Goal: Task Accomplishment & Management: Complete application form

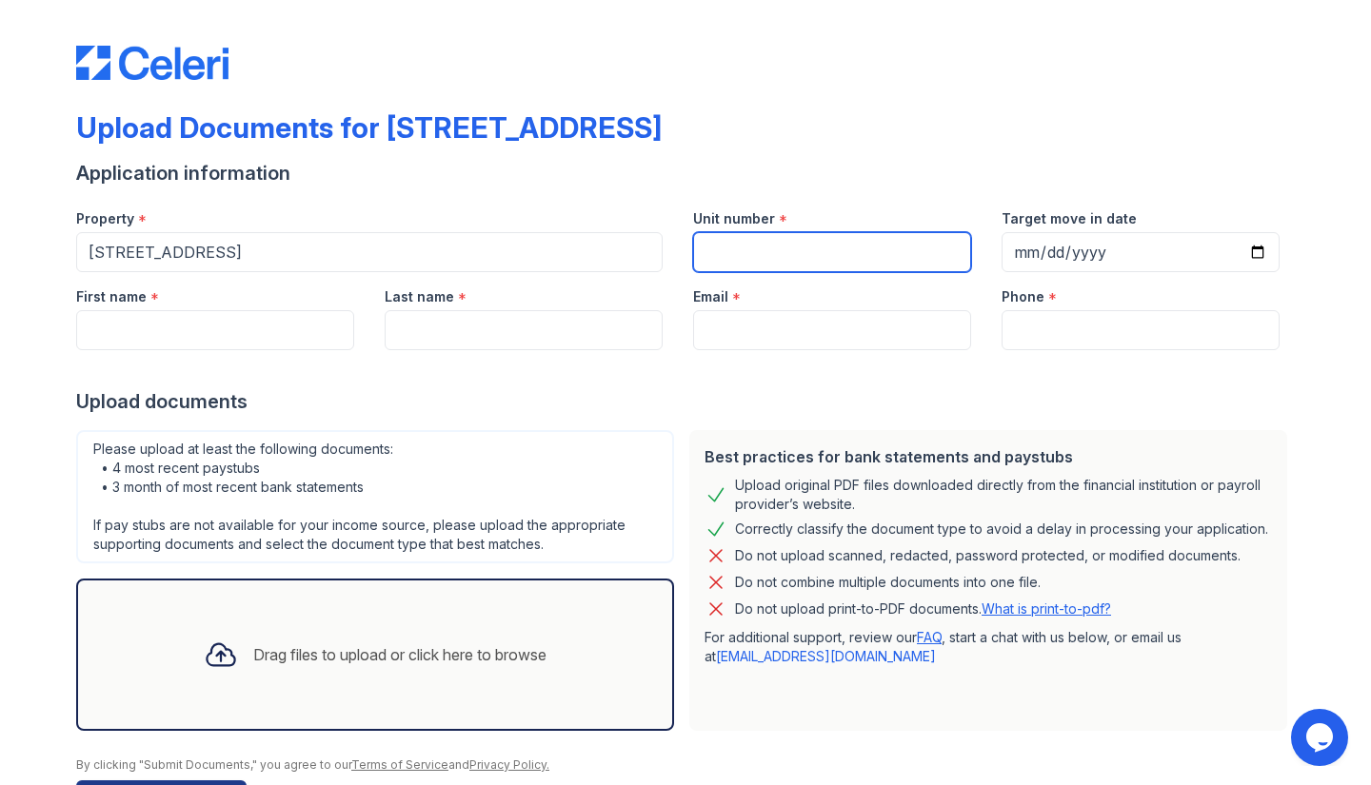
click at [802, 263] on input "Unit number" at bounding box center [832, 252] width 278 height 40
type input "7j"
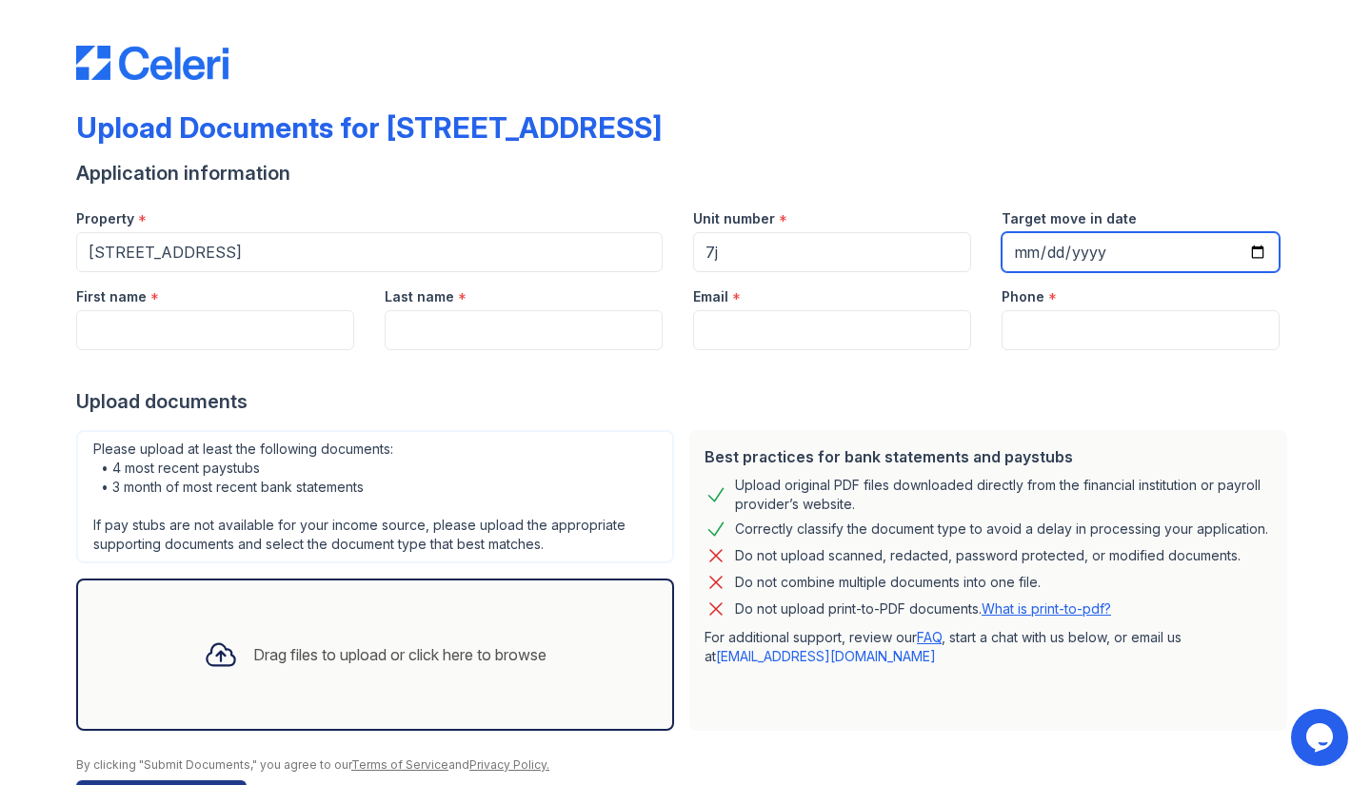
click at [1121, 247] on input "Target move in date" at bounding box center [1140, 252] width 278 height 40
type input "[DATE]"
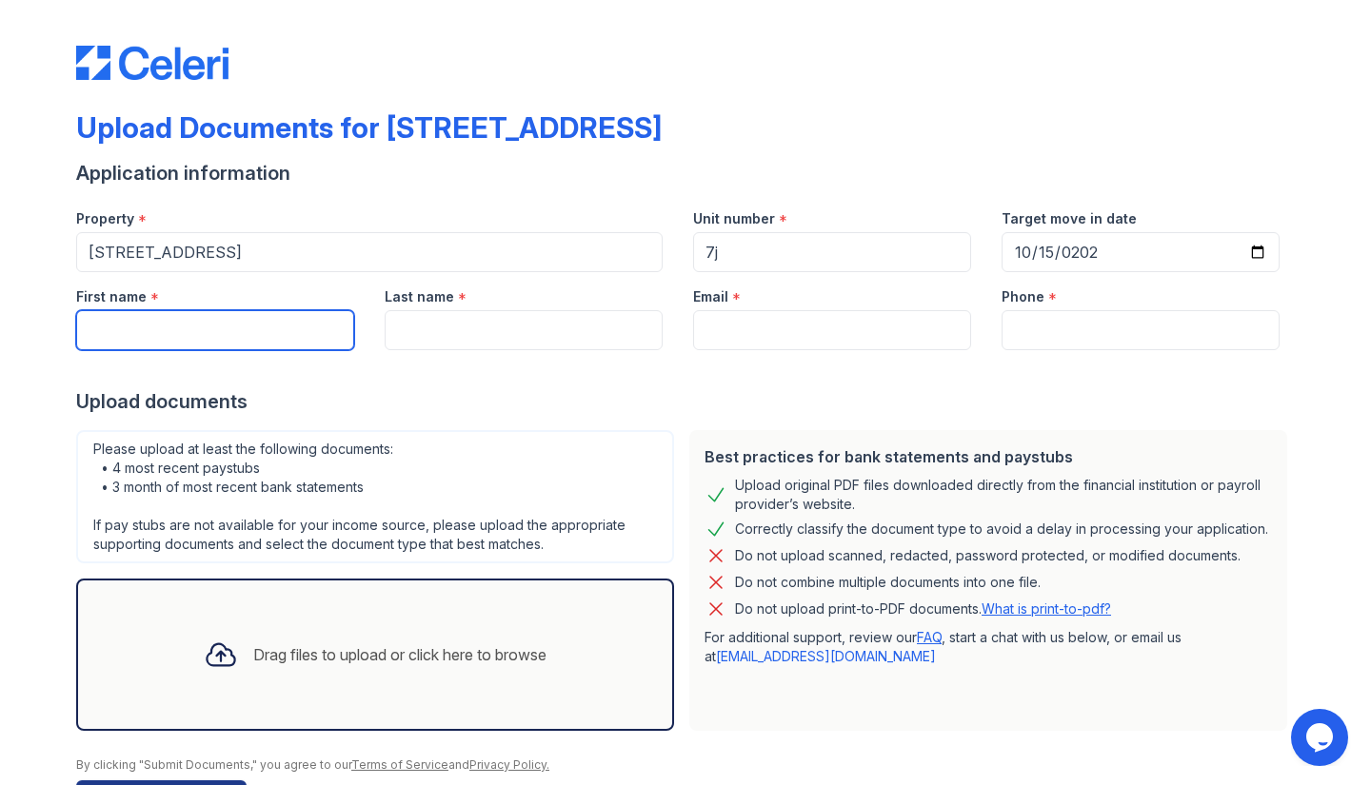
click at [164, 345] on input "First name" at bounding box center [215, 330] width 278 height 40
type input "[PERSON_NAME]"
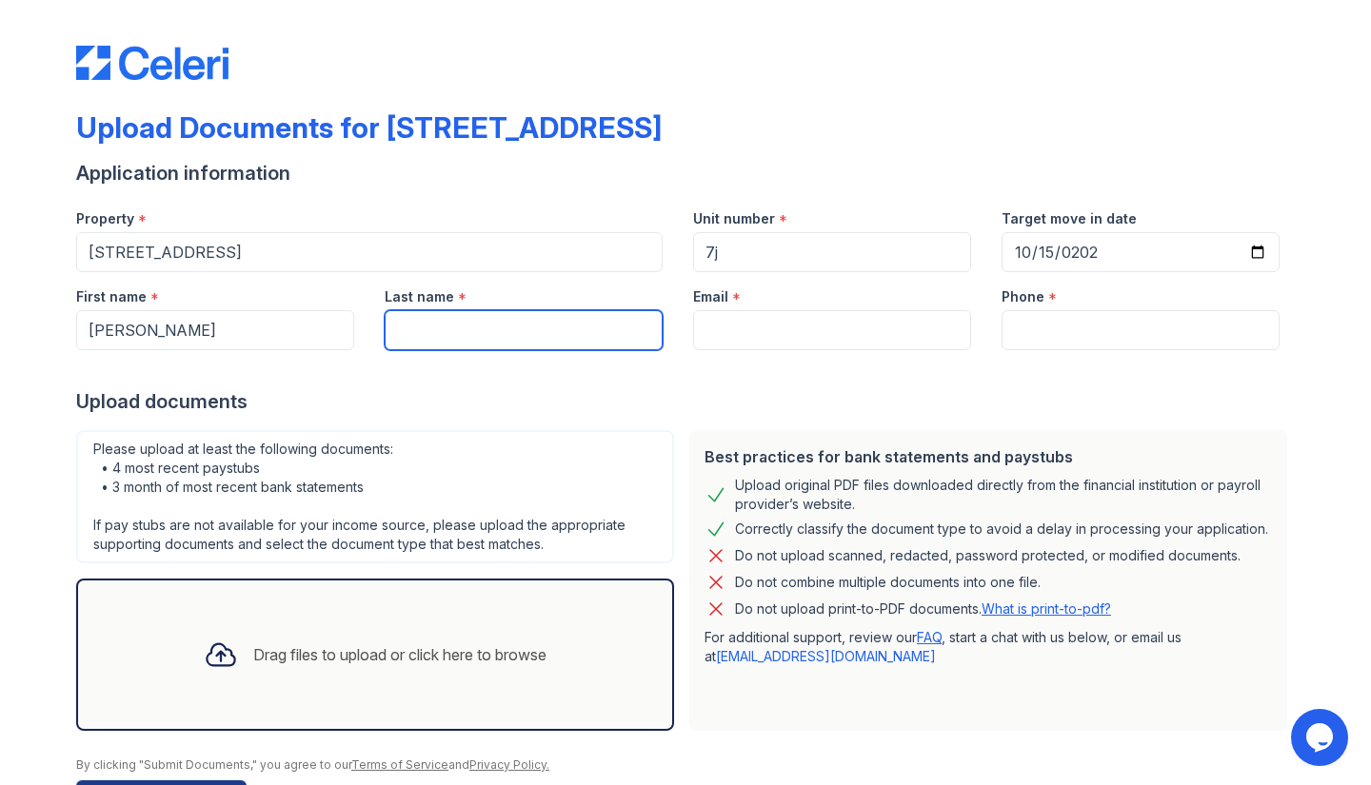
type input "Bialik"
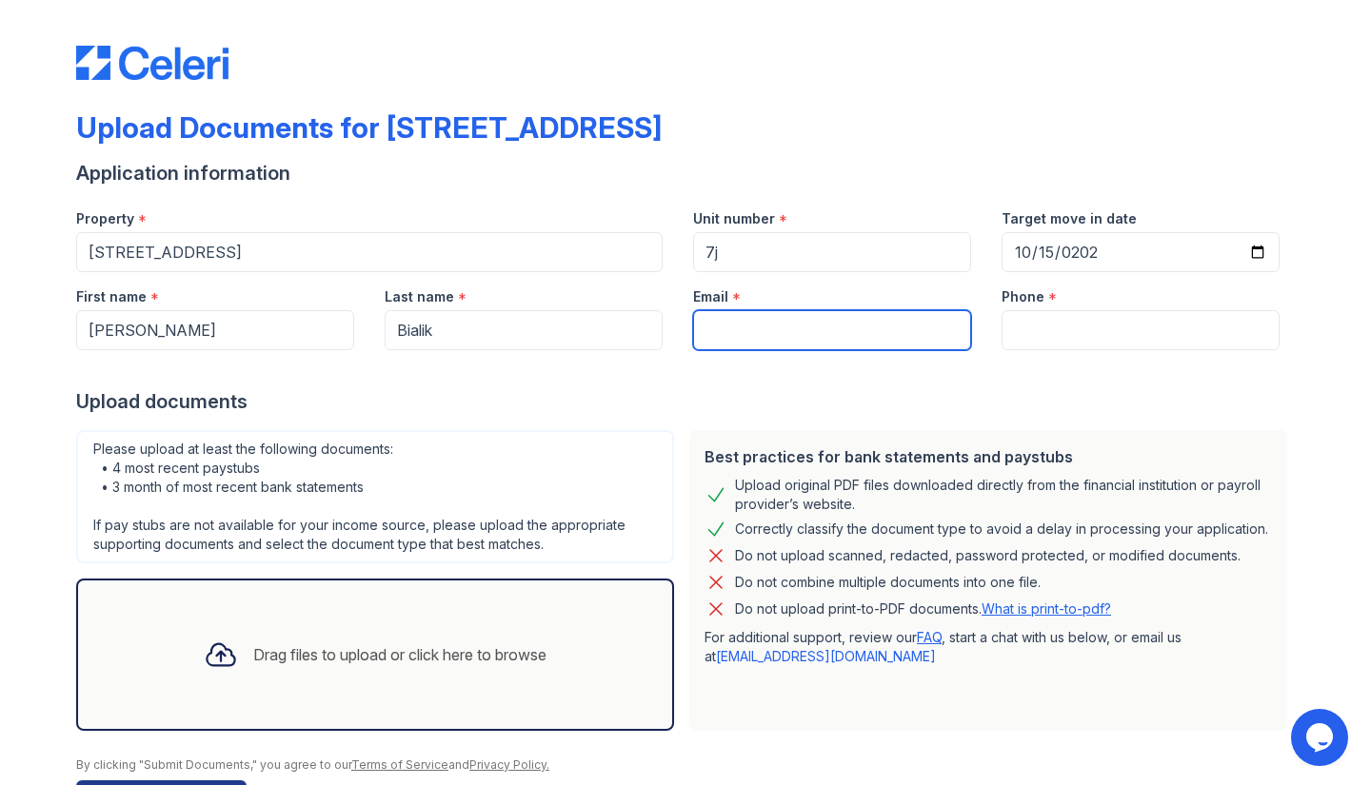
type input "[EMAIL_ADDRESS][DOMAIN_NAME]"
type input "9173465181"
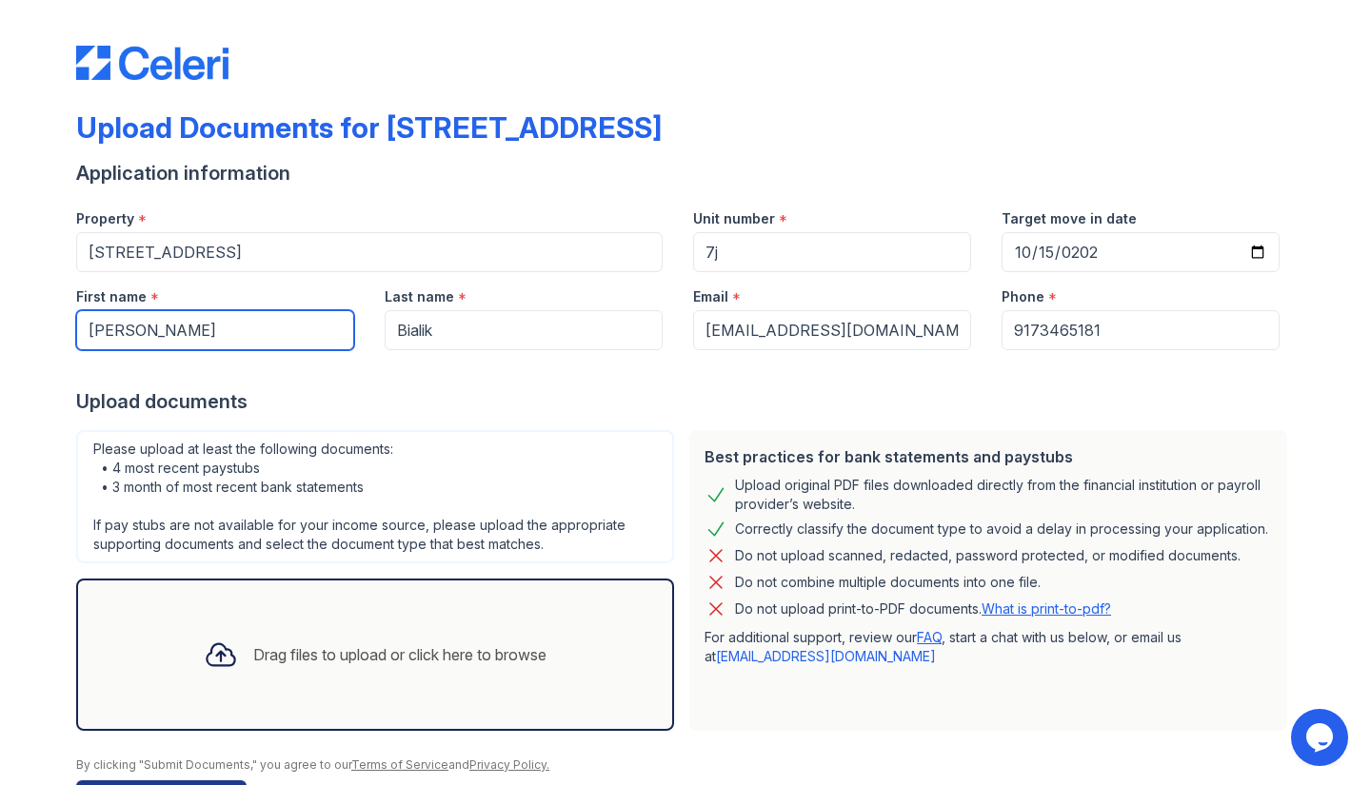
scroll to position [64, 0]
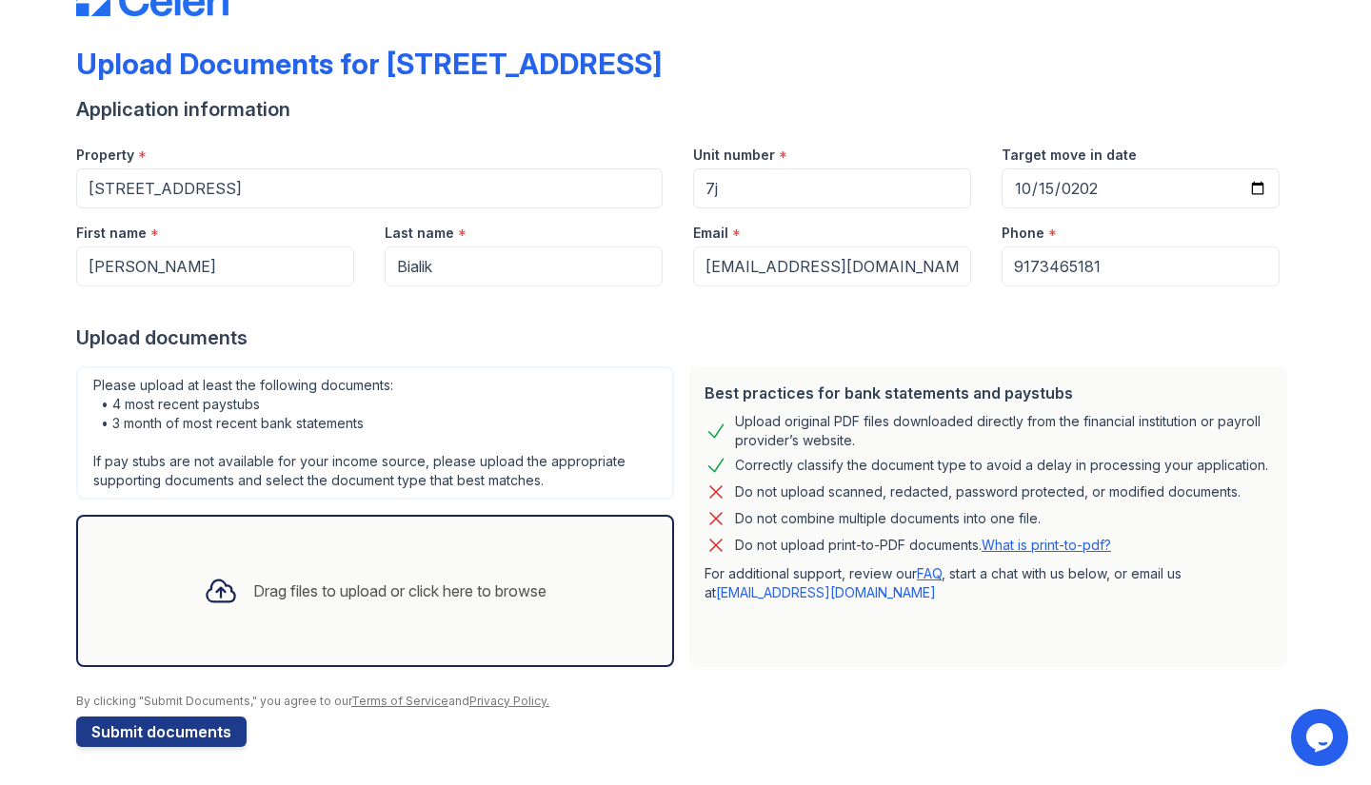
click at [207, 597] on icon at bounding box center [221, 592] width 28 height 22
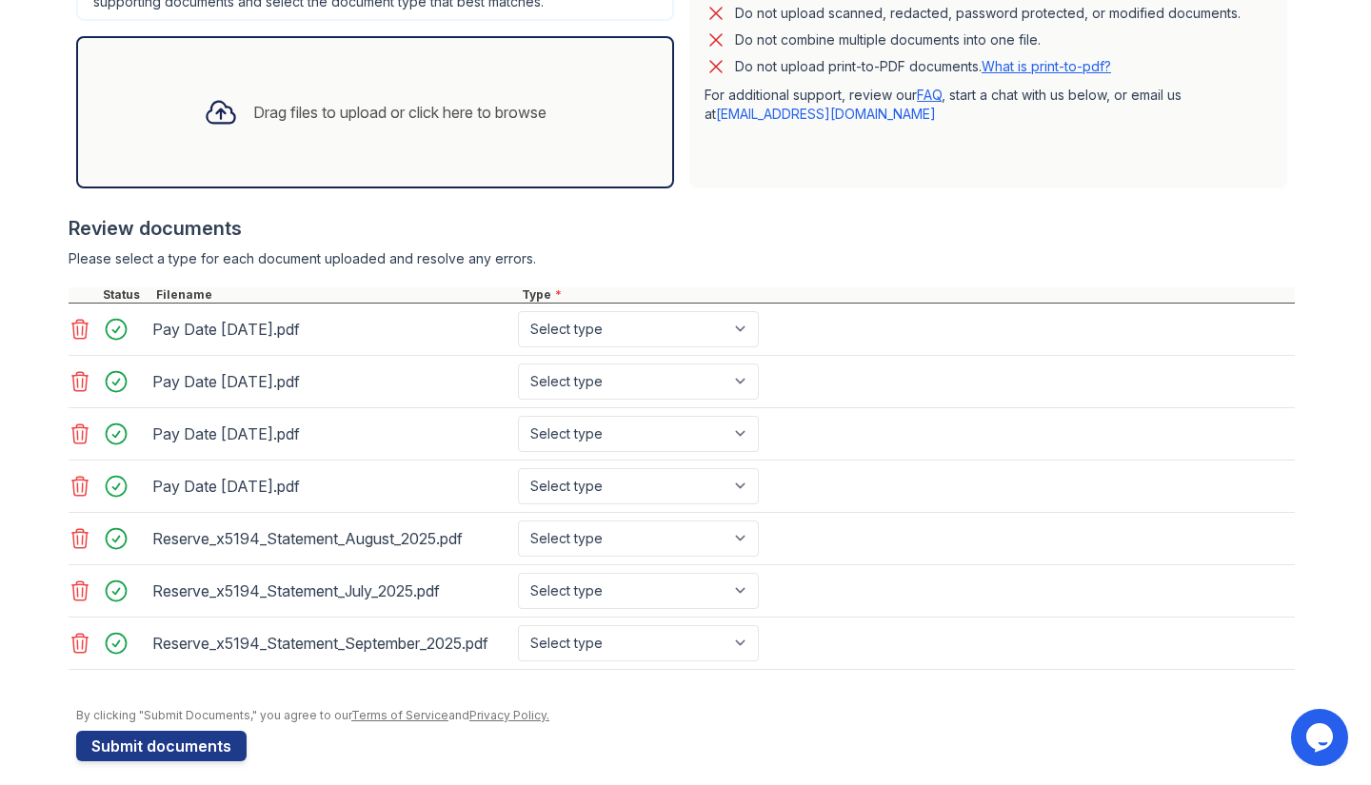
scroll to position [557, 0]
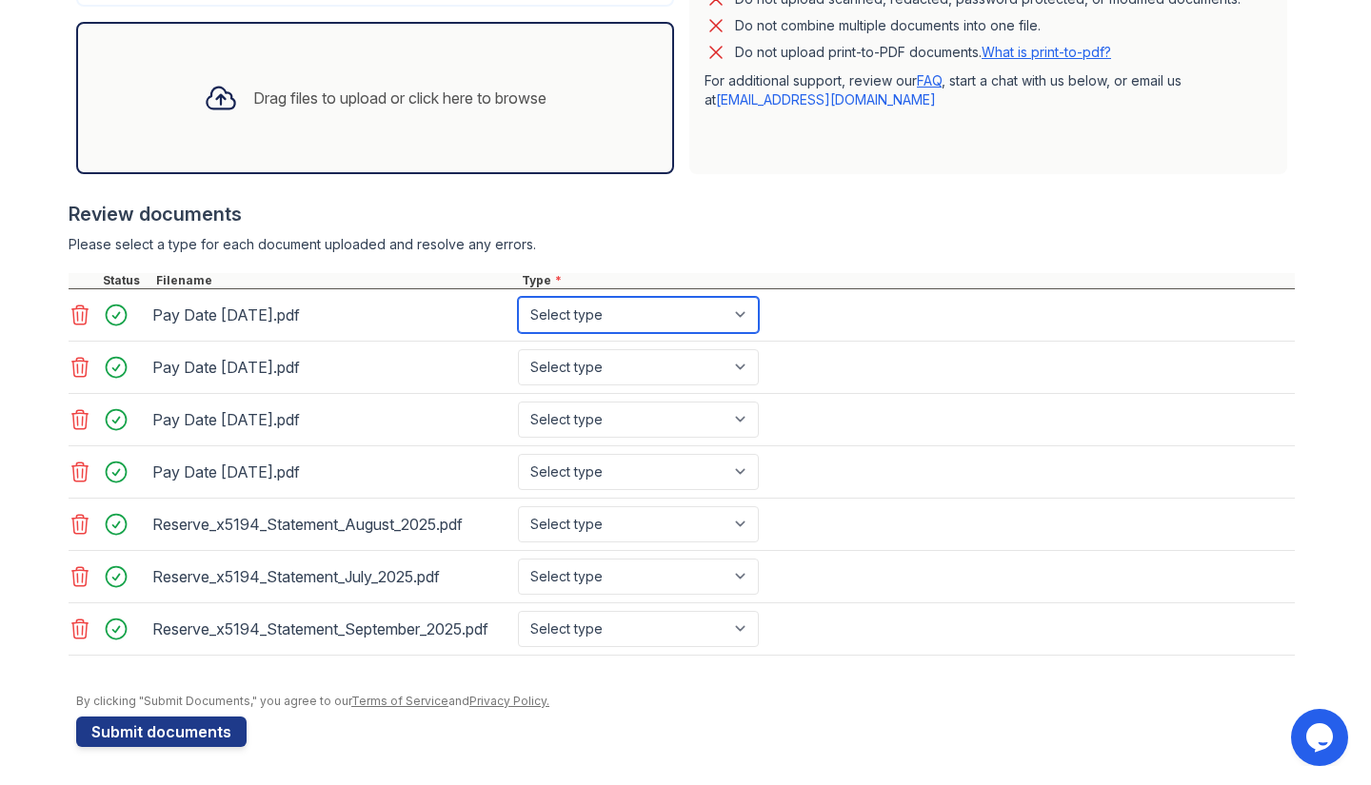
click at [613, 317] on select "Select type Paystub Bank Statement Offer Letter Tax Documents Benefit Award Let…" at bounding box center [638, 315] width 241 height 36
select select "paystub"
click at [518, 297] on select "Select type Paystub Bank Statement Offer Letter Tax Documents Benefit Award Let…" at bounding box center [638, 315] width 241 height 36
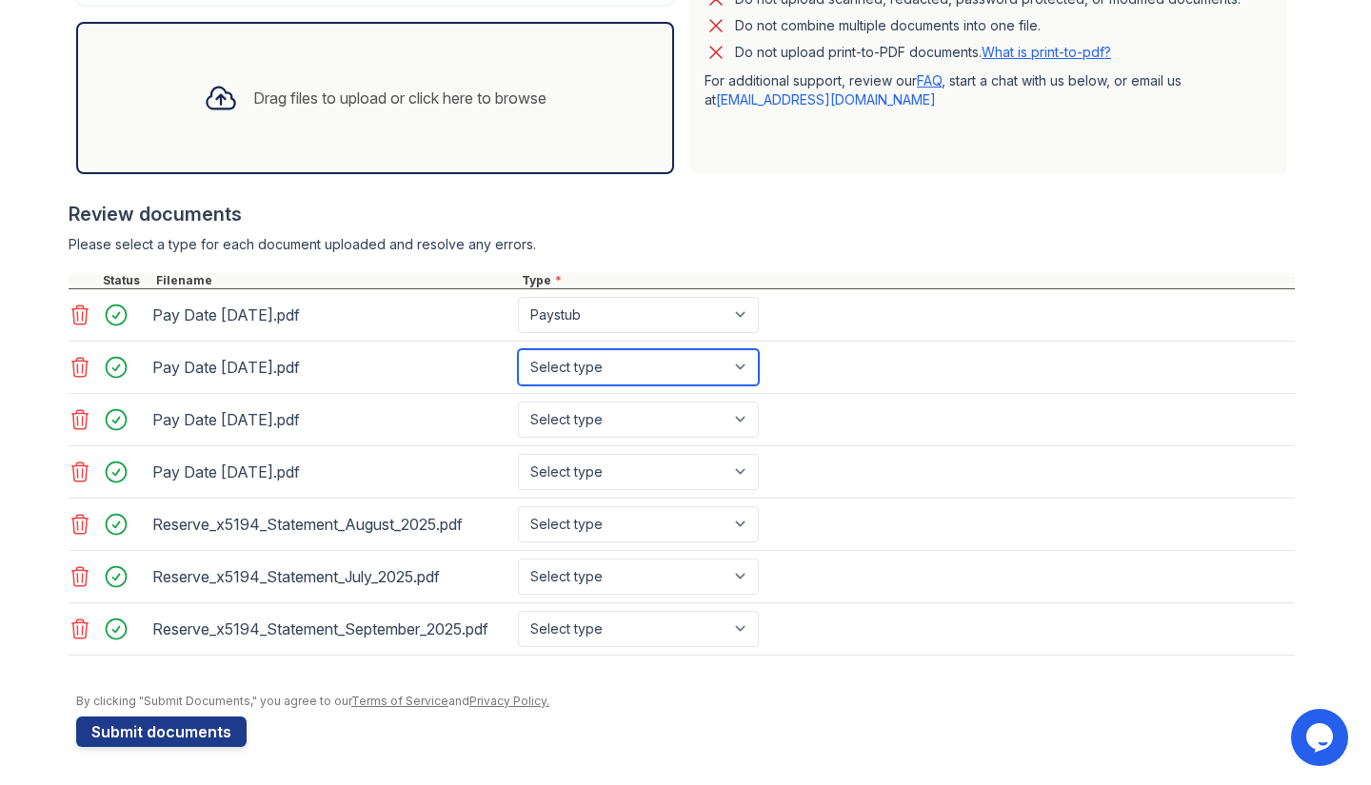
click at [587, 371] on select "Select type Paystub Bank Statement Offer Letter Tax Documents Benefit Award Let…" at bounding box center [638, 367] width 241 height 36
select select "paystub"
click at [518, 349] on select "Select type Paystub Bank Statement Offer Letter Tax Documents Benefit Award Let…" at bounding box center [638, 367] width 241 height 36
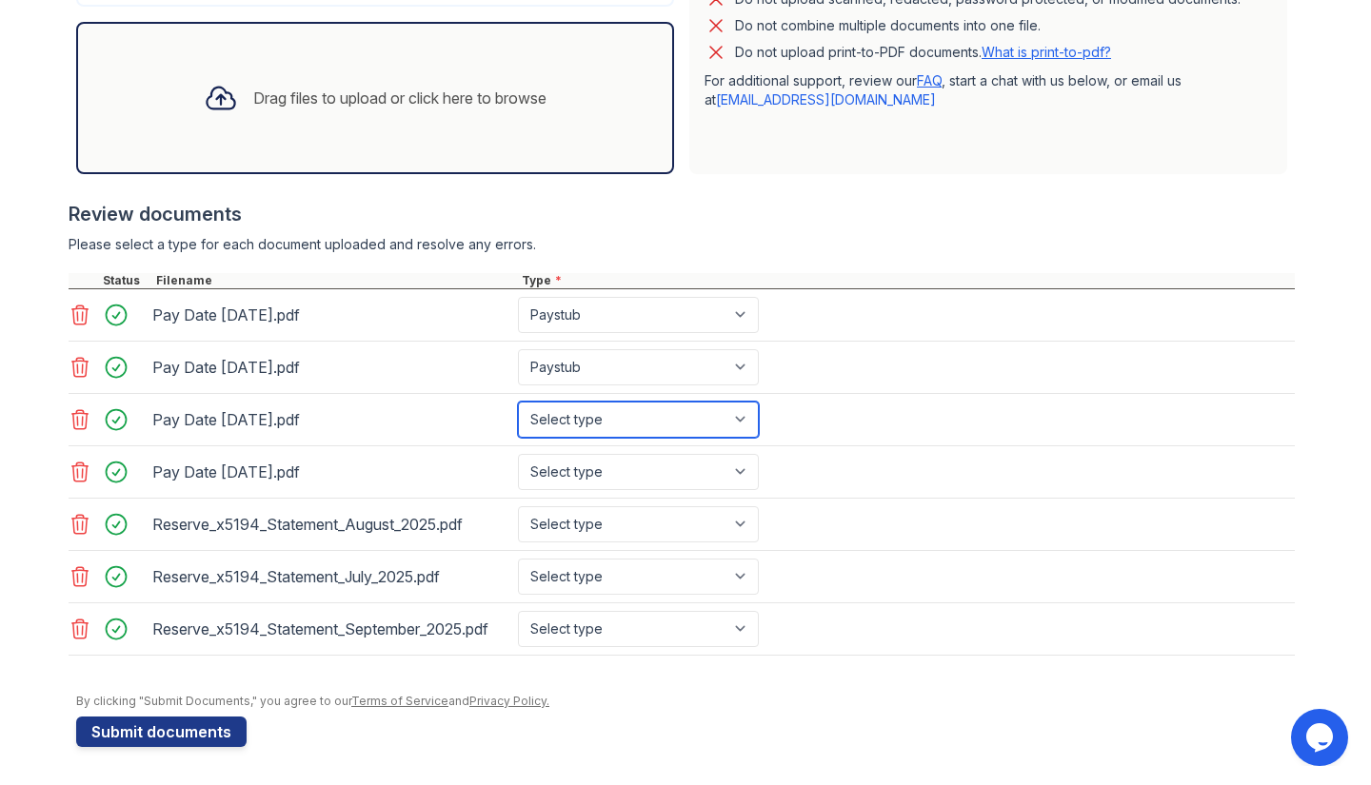
click at [573, 417] on select "Select type Paystub Bank Statement Offer Letter Tax Documents Benefit Award Let…" at bounding box center [638, 420] width 241 height 36
select select "paystub"
click at [518, 402] on select "Select type Paystub Bank Statement Offer Letter Tax Documents Benefit Award Let…" at bounding box center [638, 420] width 241 height 36
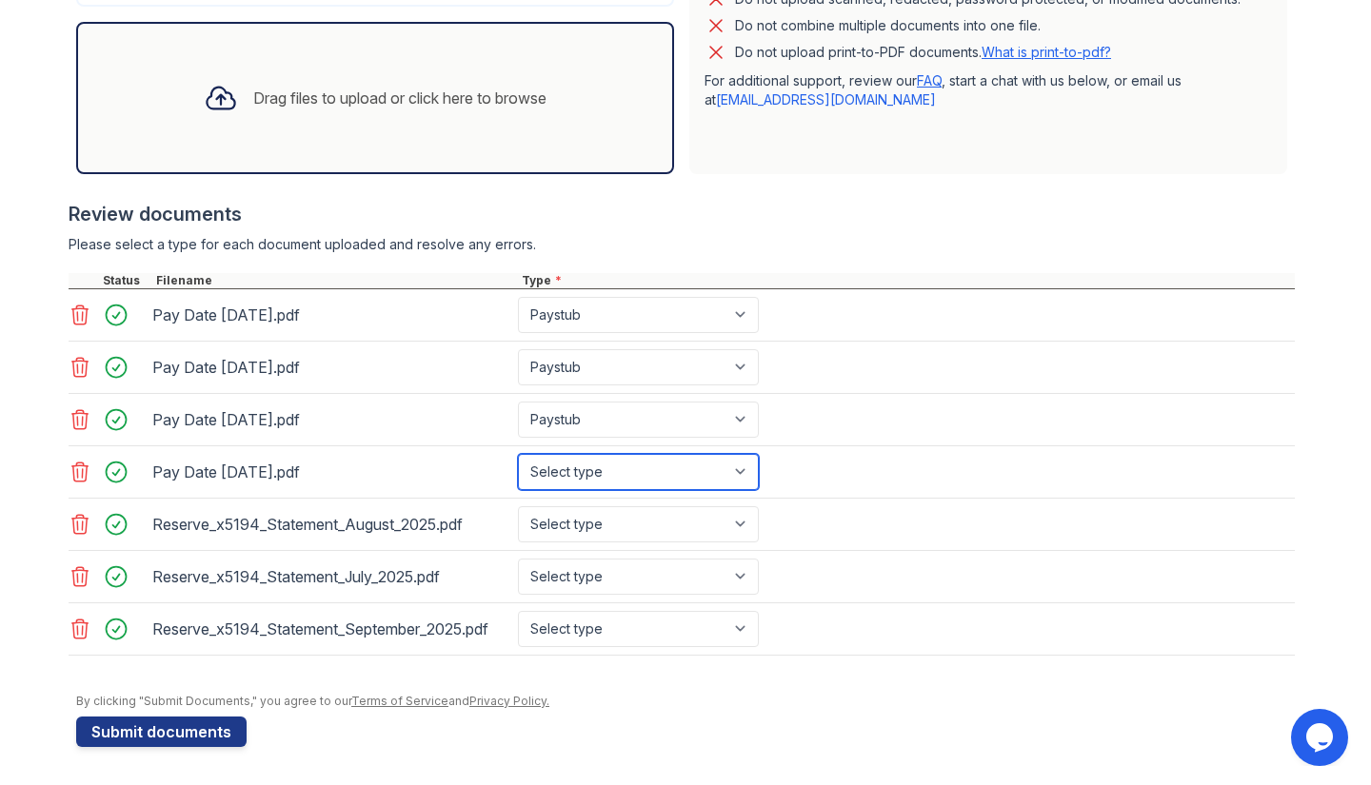
click at [565, 468] on select "Select type Paystub Bank Statement Offer Letter Tax Documents Benefit Award Let…" at bounding box center [638, 472] width 241 height 36
select select "paystub"
click at [518, 454] on select "Select type Paystub Bank Statement Offer Letter Tax Documents Benefit Award Let…" at bounding box center [638, 472] width 241 height 36
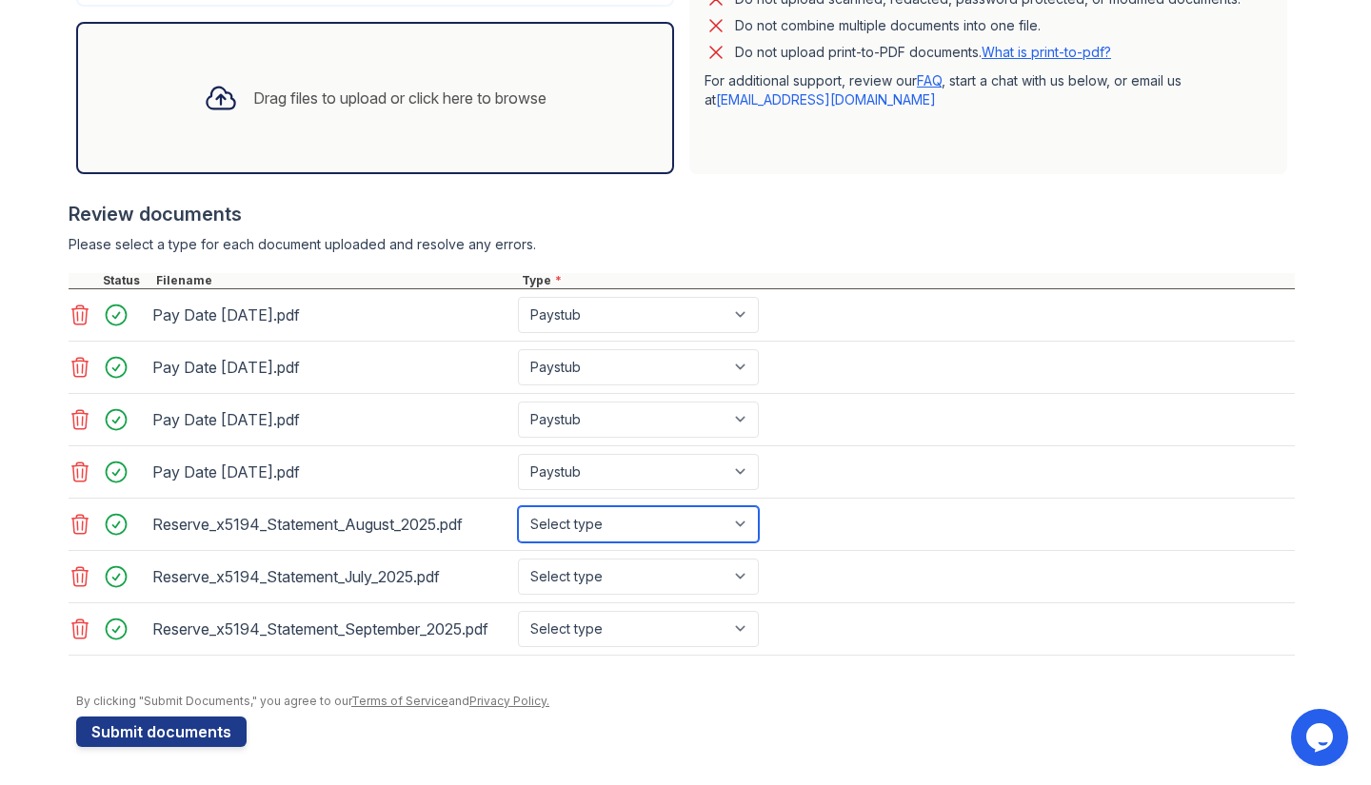
click at [563, 521] on select "Select type Paystub Bank Statement Offer Letter Tax Documents Benefit Award Let…" at bounding box center [638, 524] width 241 height 36
select select "bank_statement"
click at [518, 506] on select "Select type Paystub Bank Statement Offer Letter Tax Documents Benefit Award Let…" at bounding box center [638, 524] width 241 height 36
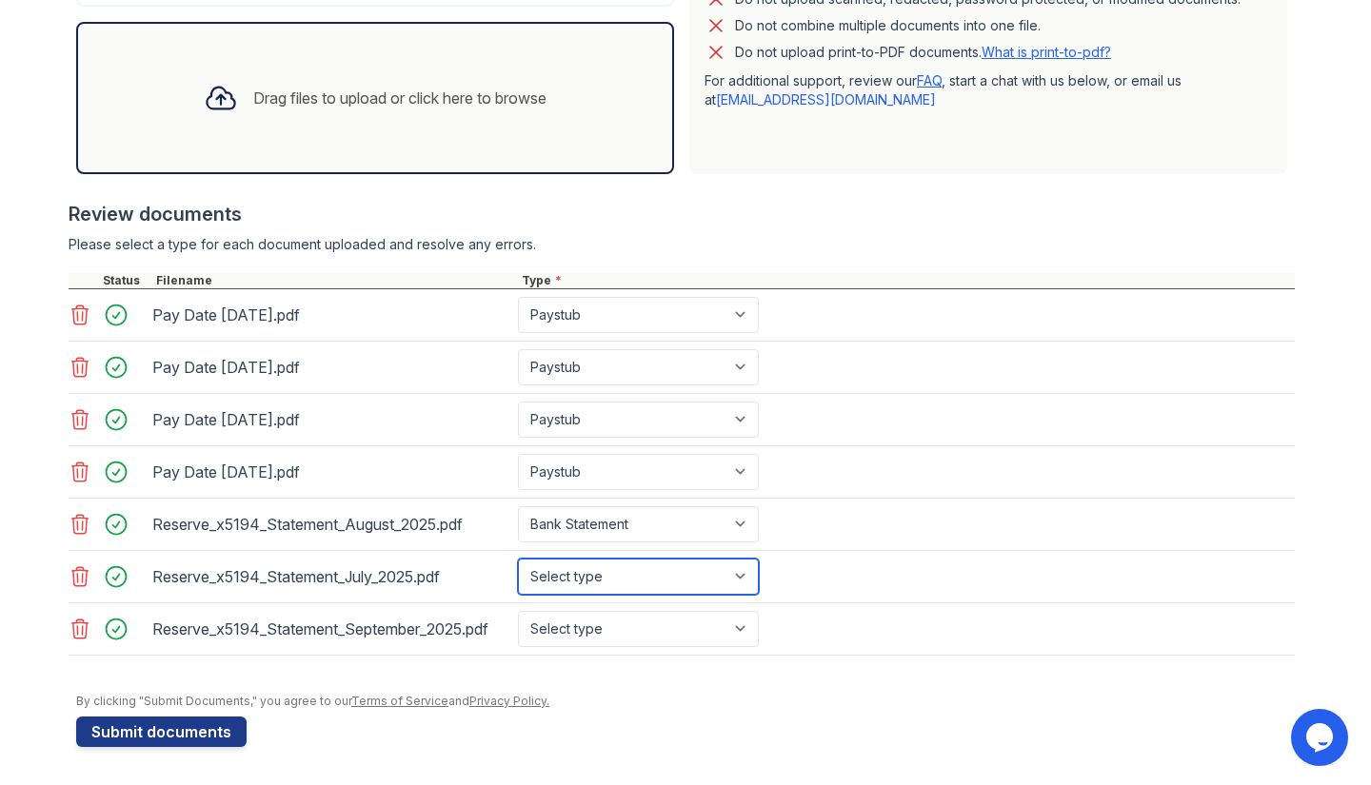
click at [562, 570] on select "Select type Paystub Bank Statement Offer Letter Tax Documents Benefit Award Let…" at bounding box center [638, 577] width 241 height 36
select select "bank_statement"
click at [518, 559] on select "Select type Paystub Bank Statement Offer Letter Tax Documents Benefit Award Let…" at bounding box center [638, 577] width 241 height 36
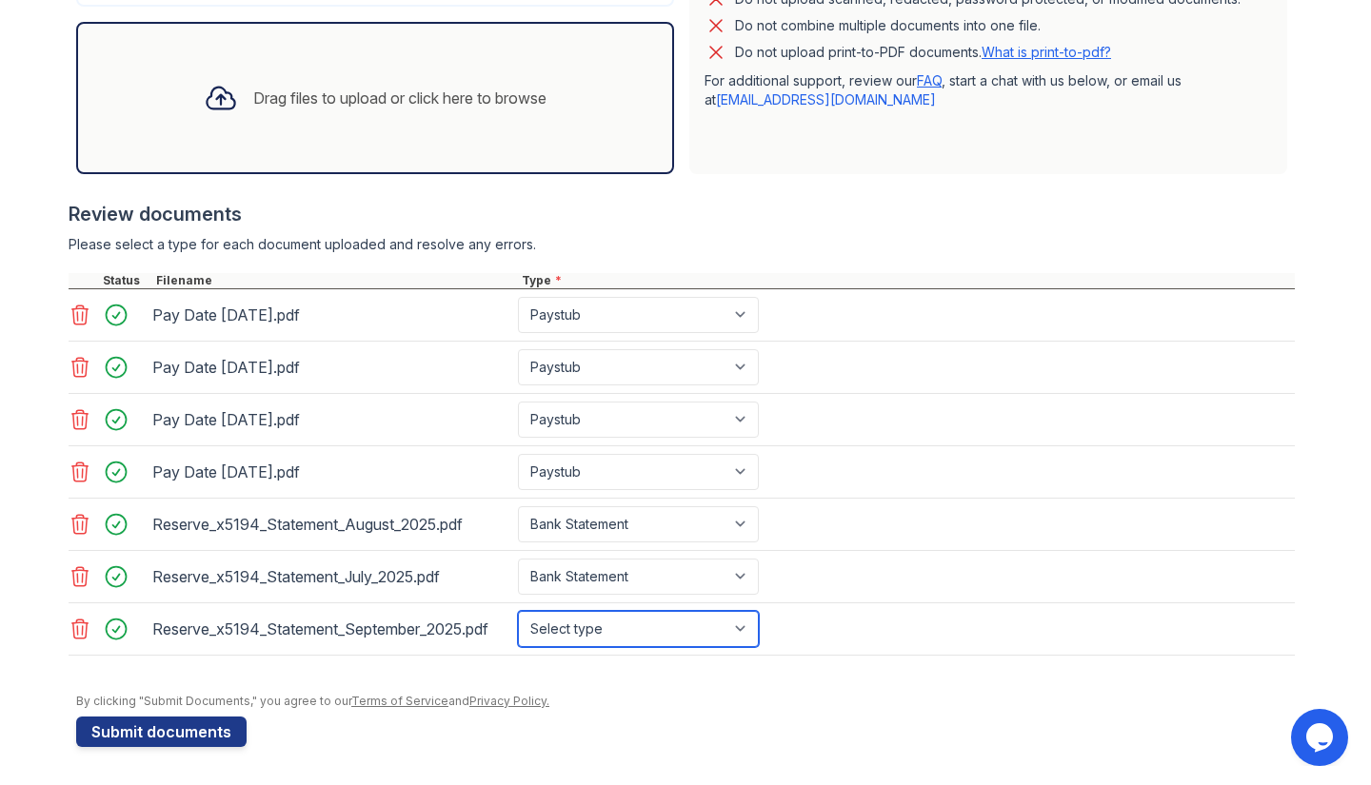
click at [547, 626] on select "Select type Paystub Bank Statement Offer Letter Tax Documents Benefit Award Let…" at bounding box center [638, 629] width 241 height 36
select select "bank_statement"
click at [518, 611] on select "Select type Paystub Bank Statement Offer Letter Tax Documents Benefit Award Let…" at bounding box center [638, 629] width 241 height 36
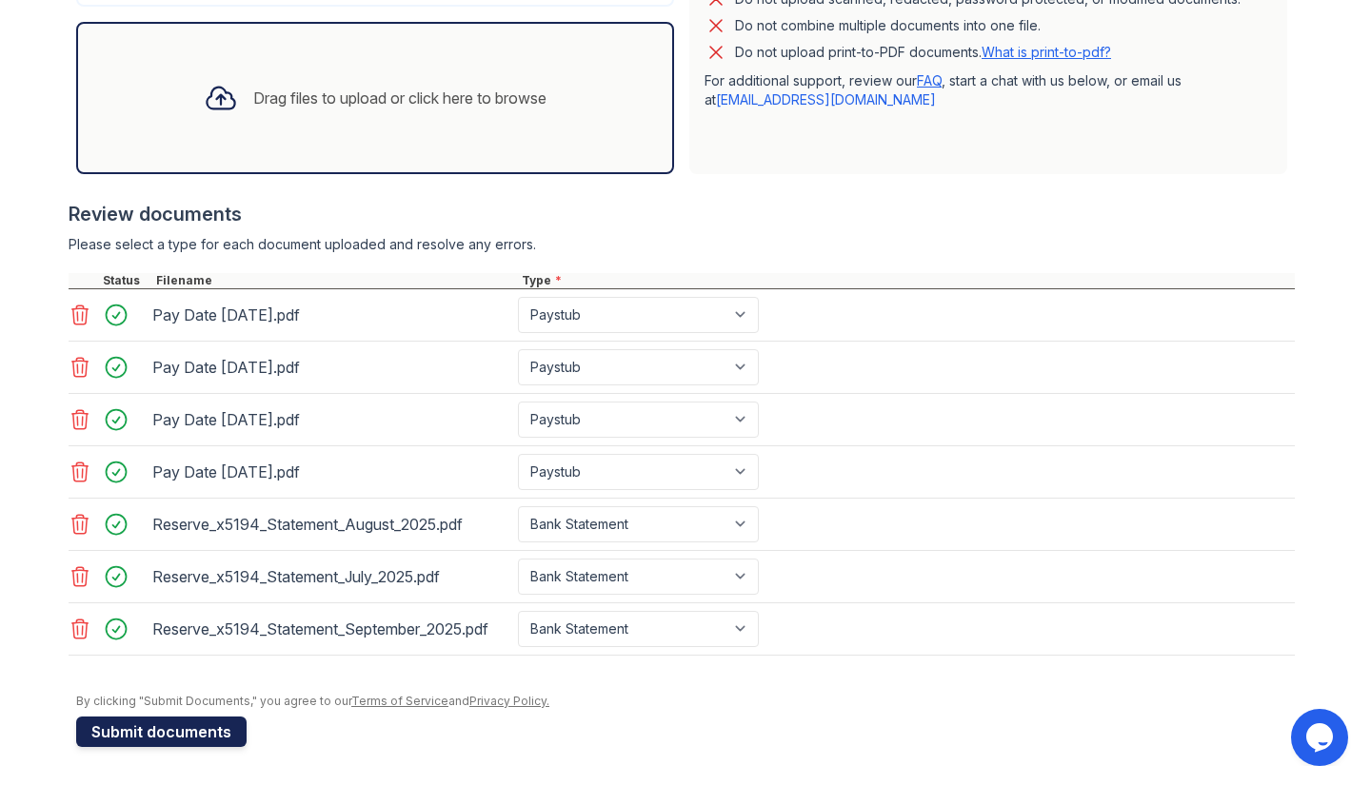
click at [204, 724] on button "Submit documents" at bounding box center [161, 732] width 170 height 30
